Goal: Information Seeking & Learning: Learn about a topic

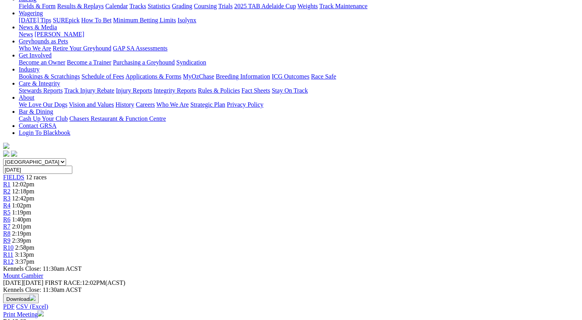
scroll to position [89, 0]
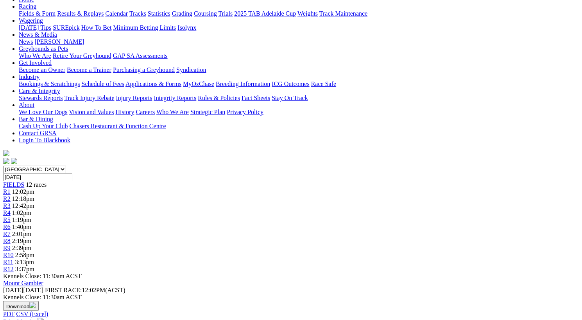
click at [11, 195] on link "R2" at bounding box center [6, 198] width 7 height 7
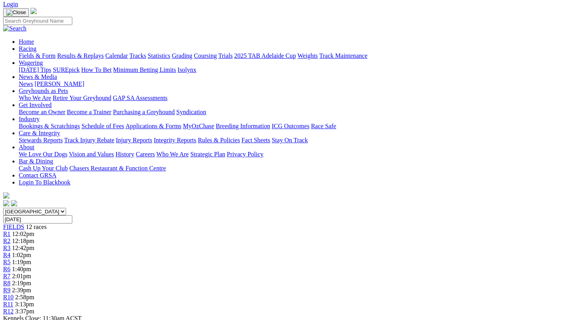
scroll to position [45, 0]
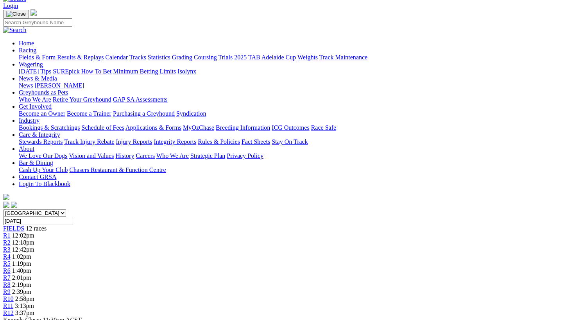
click at [11, 260] on link "R5" at bounding box center [6, 263] width 7 height 7
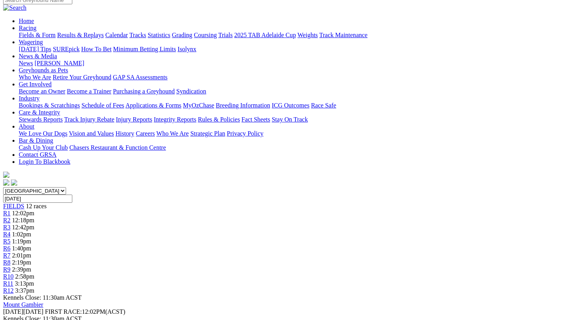
scroll to position [67, 0]
click at [11, 231] on span "R4" at bounding box center [6, 234] width 7 height 7
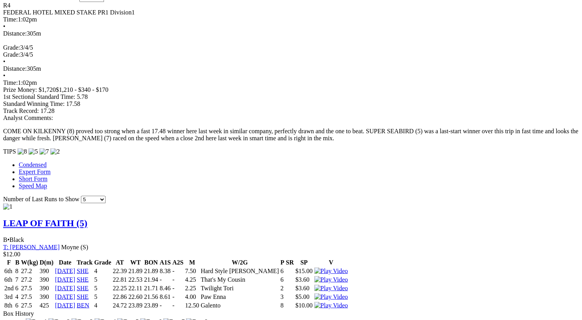
scroll to position [626, 0]
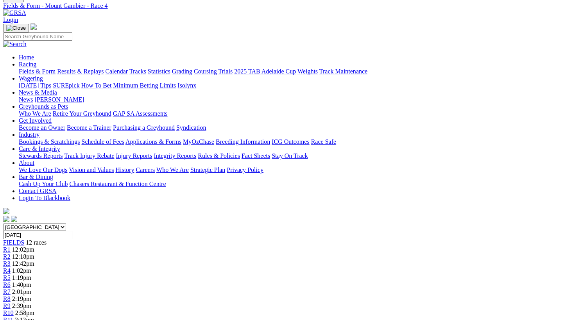
scroll to position [30, 0]
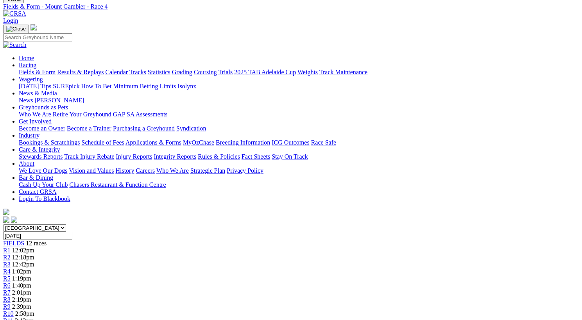
click at [24, 240] on span "FIELDS" at bounding box center [13, 243] width 21 height 7
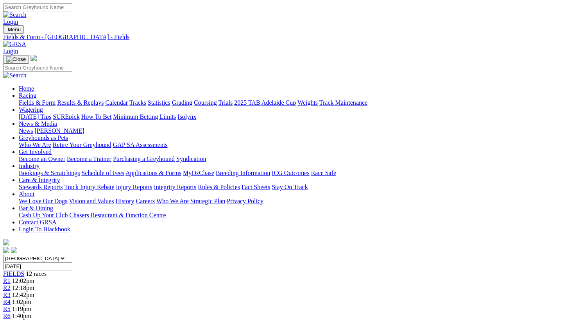
click at [36, 92] on link "Racing" at bounding box center [28, 95] width 18 height 7
click at [39, 162] on link "Industry" at bounding box center [29, 165] width 21 height 7
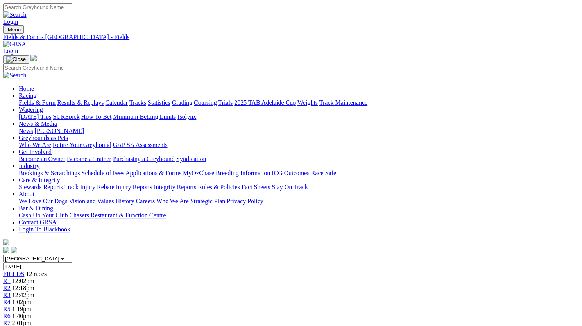
click at [39, 162] on link "Industry" at bounding box center [29, 165] width 21 height 7
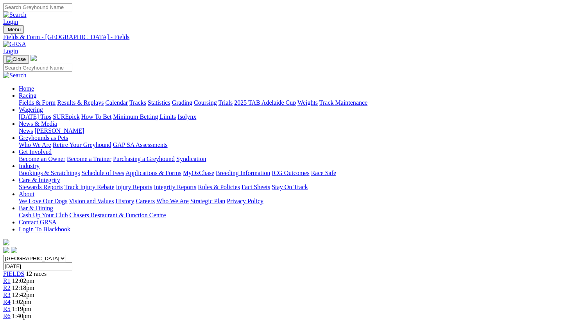
scroll to position [0, 2]
click at [60, 177] on link "Care & Integrity" at bounding box center [39, 180] width 41 height 7
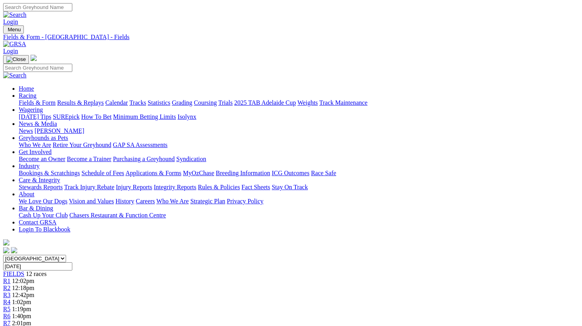
click at [240, 184] on link "Rules & Policies" at bounding box center [219, 187] width 42 height 7
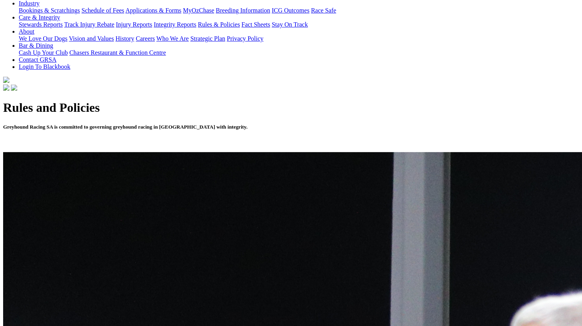
scroll to position [159, 0]
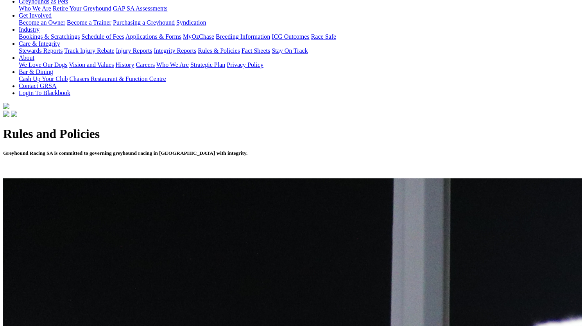
scroll to position [137, 0]
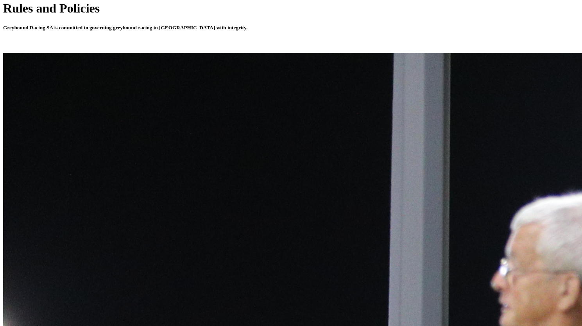
scroll to position [259, 0]
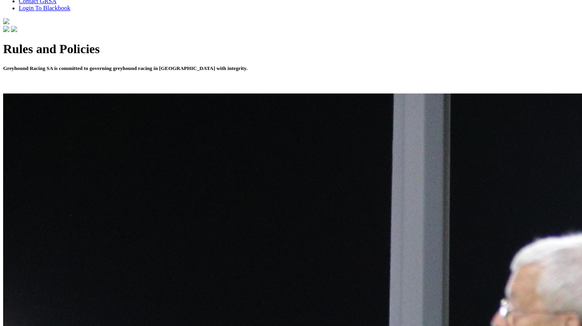
scroll to position [225, 0]
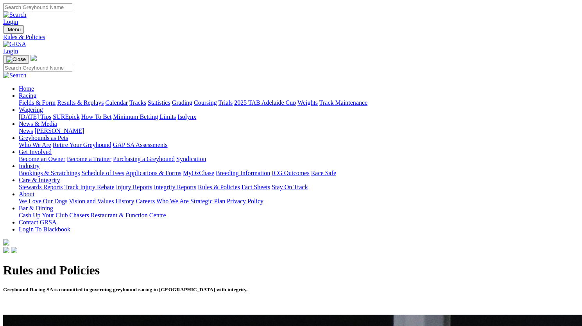
click at [36, 92] on link "Racing" at bounding box center [28, 95] width 18 height 7
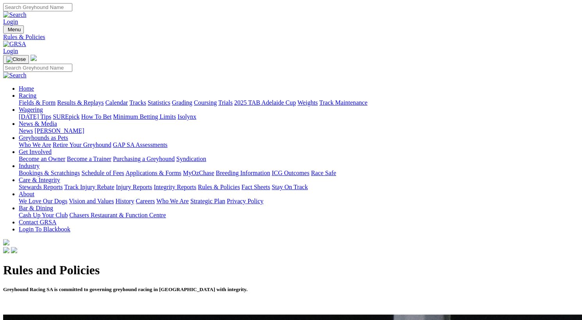
click at [32, 99] on link "Fields & Form" at bounding box center [37, 102] width 37 height 7
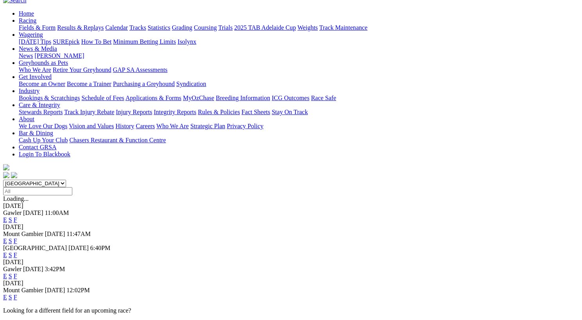
scroll to position [75, 0]
click at [17, 293] on link "F" at bounding box center [16, 296] width 4 height 7
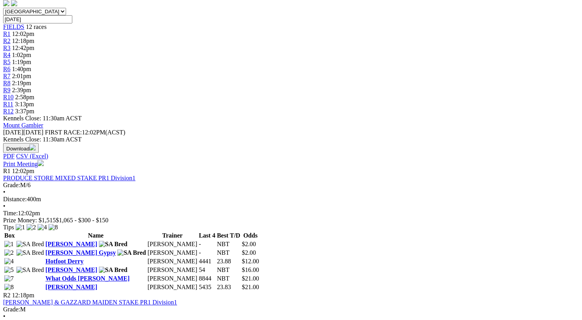
scroll to position [246, 0]
